Goal: Information Seeking & Learning: Learn about a topic

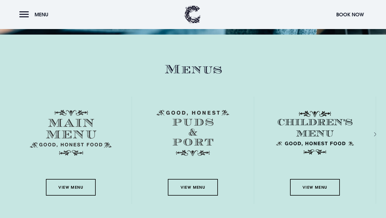
scroll to position [794, 0]
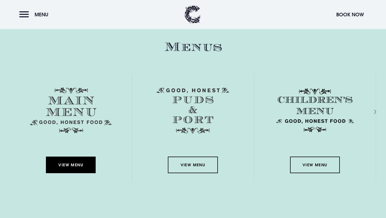
click at [81, 165] on link "View Menu" at bounding box center [71, 164] width 50 height 17
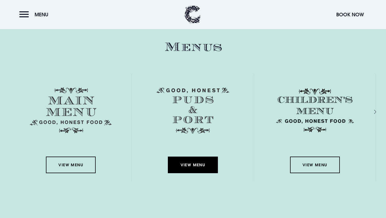
click at [197, 165] on link "View Menu" at bounding box center [193, 164] width 50 height 17
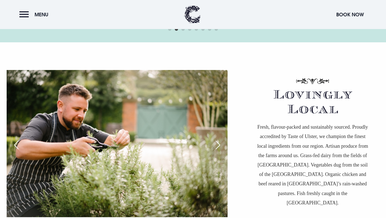
scroll to position [1513, 0]
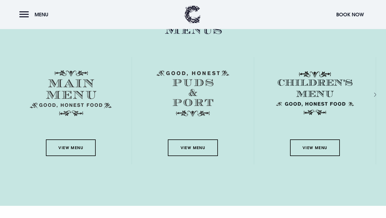
scroll to position [812, 0]
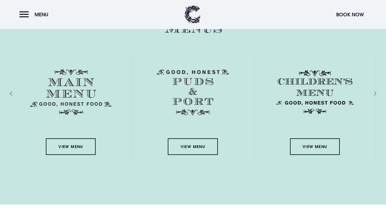
click at [299, 155] on div "View Menu" at bounding box center [315, 109] width 122 height 107
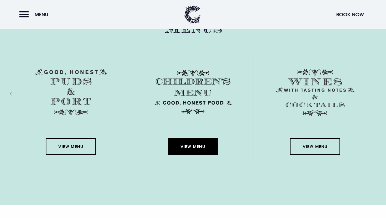
click at [184, 150] on link "View Menu" at bounding box center [193, 146] width 50 height 17
